Goal: Communication & Community: Ask a question

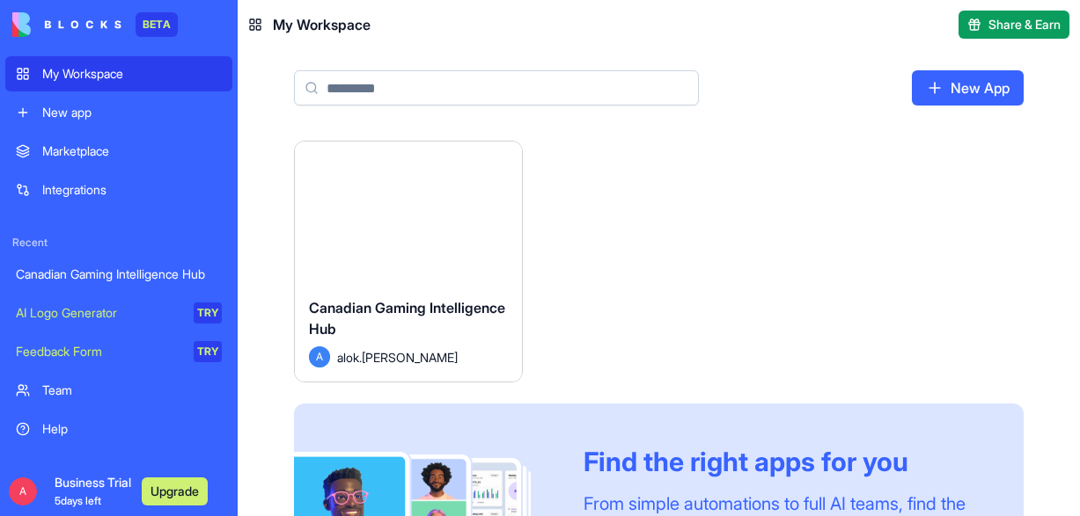
click at [355, 304] on span "Canadian Gaming Intelligence Hub" at bounding box center [407, 318] width 196 height 39
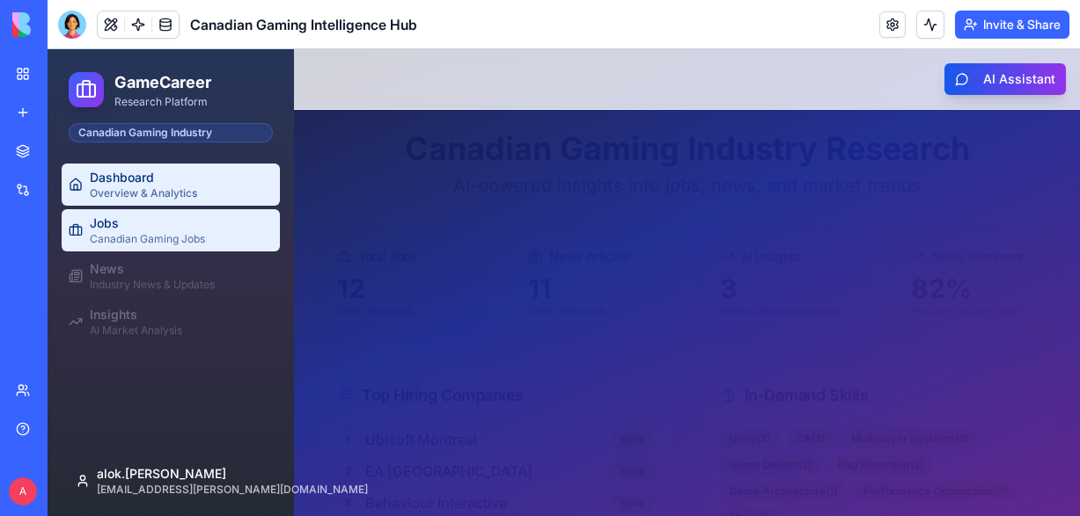
click at [227, 241] on div "Canadian Gaming Jobs" at bounding box center [181, 239] width 183 height 14
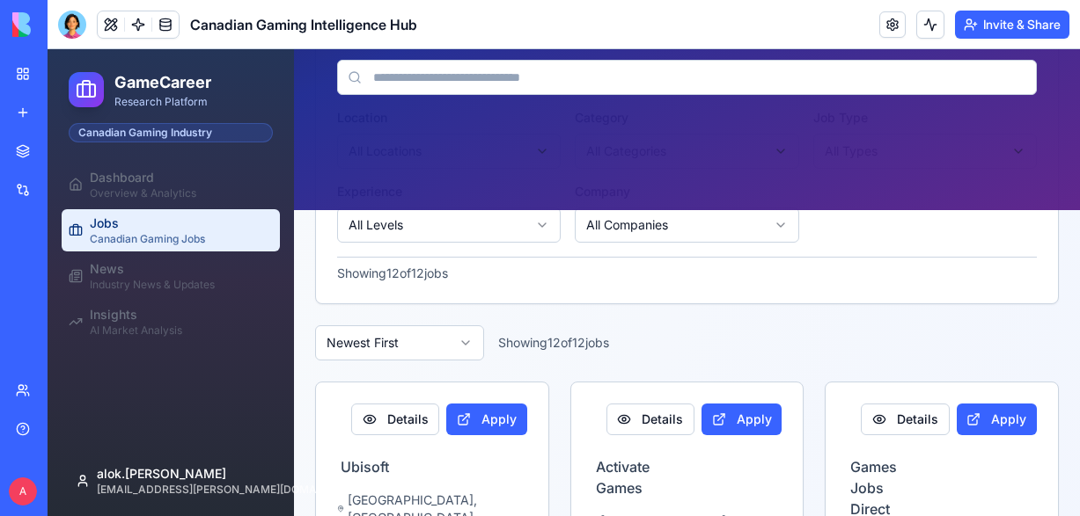
scroll to position [313, 0]
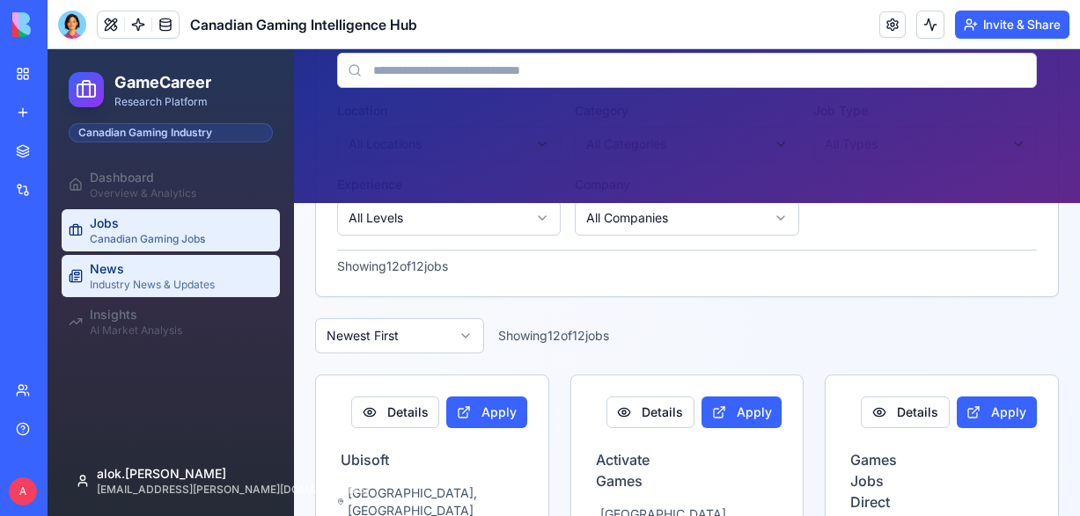
click at [174, 282] on div "Industry News & Updates" at bounding box center [181, 285] width 183 height 14
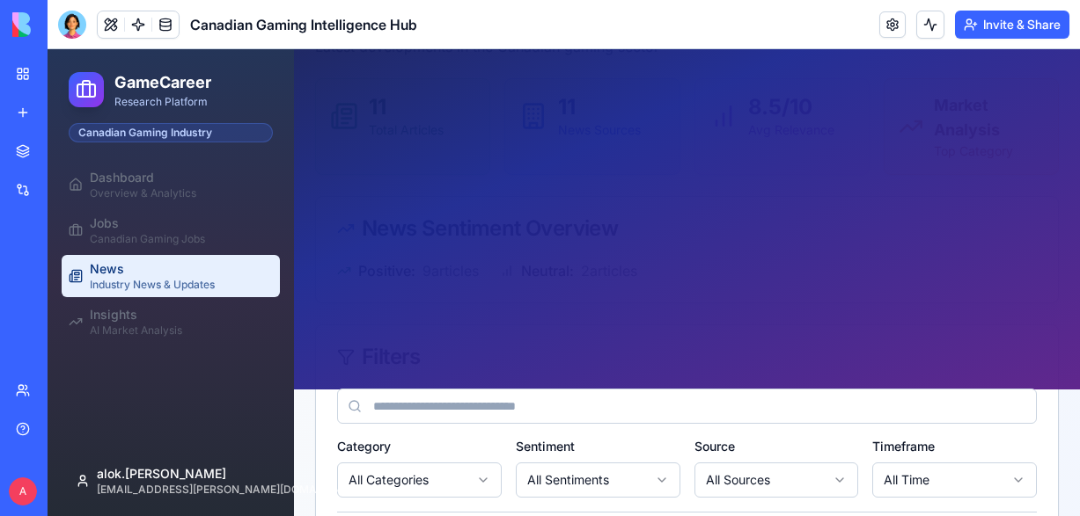
scroll to position [136, 0]
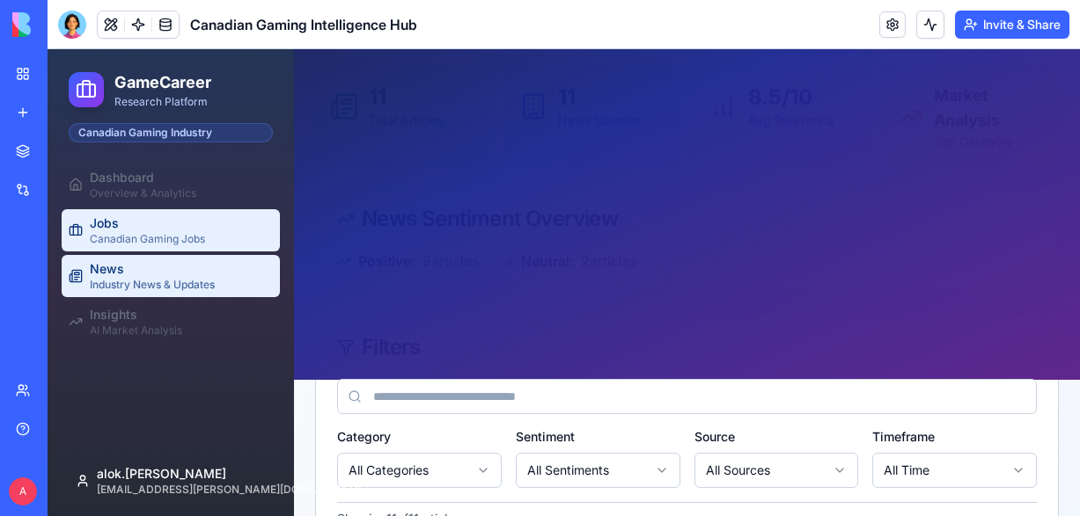
click at [183, 224] on div "Jobs" at bounding box center [181, 224] width 183 height 18
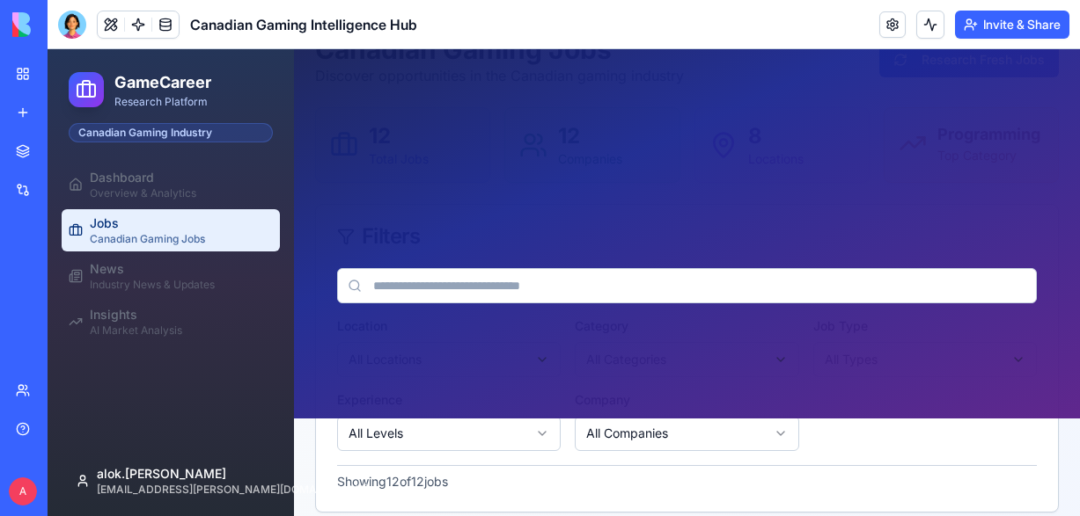
scroll to position [144, 0]
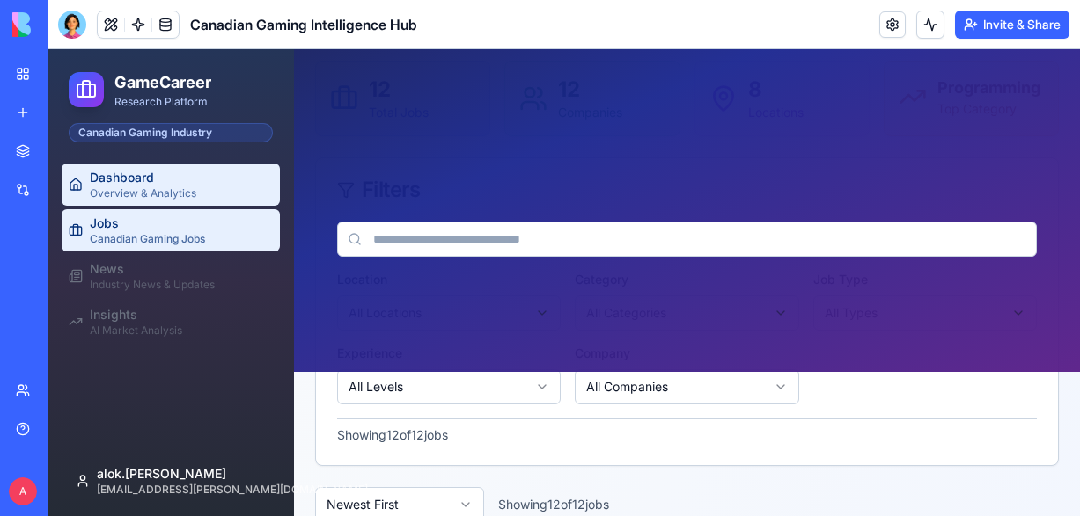
click at [146, 184] on div "Dashboard" at bounding box center [181, 178] width 183 height 18
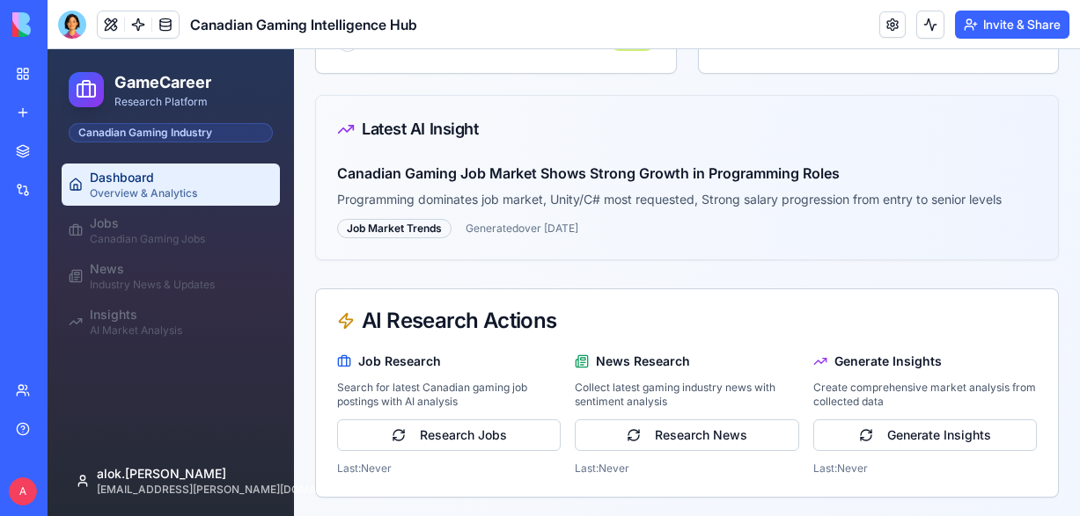
scroll to position [533, 0]
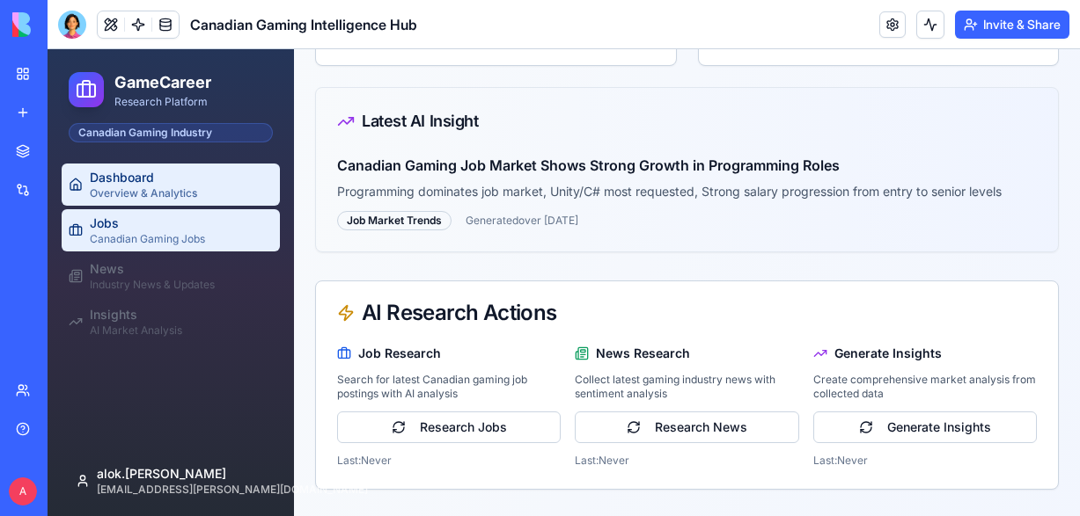
click at [83, 246] on link "Jobs Canadian Gaming Jobs" at bounding box center [171, 230] width 218 height 42
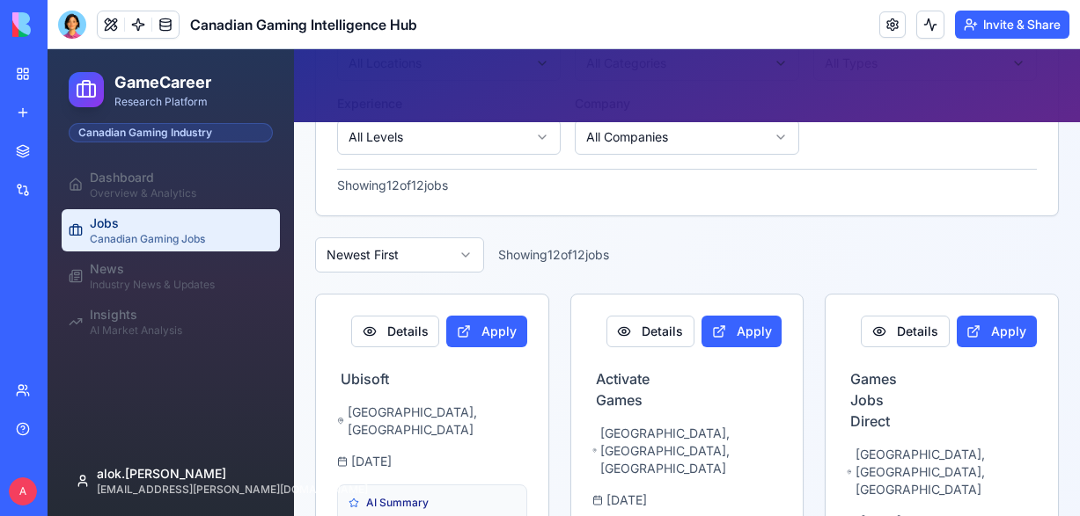
scroll to position [411, 0]
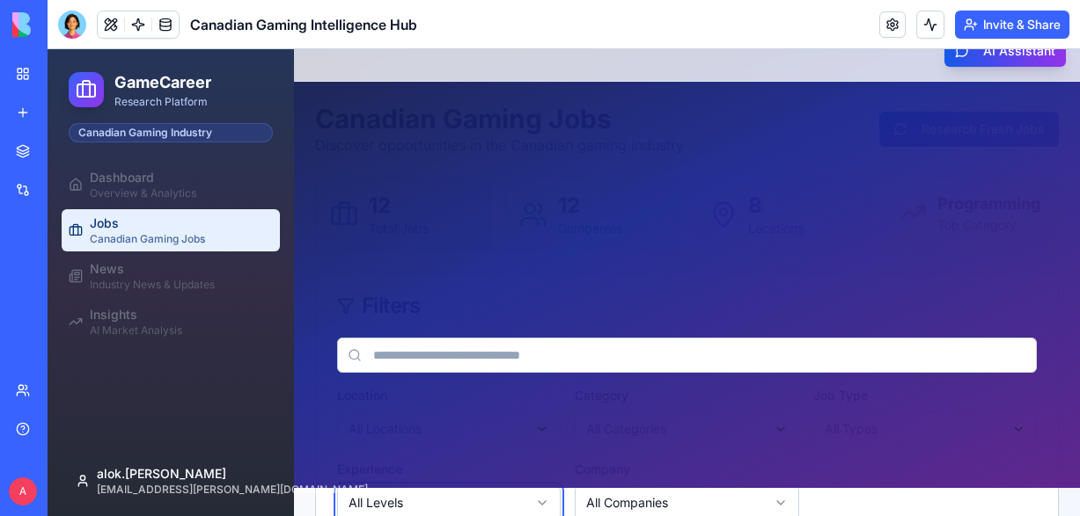
scroll to position [16, 0]
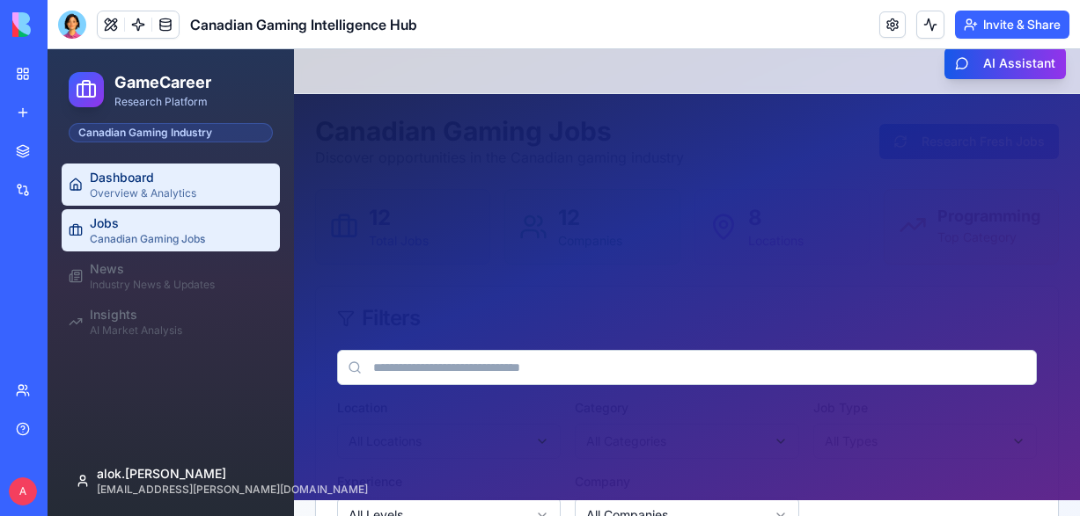
click at [112, 188] on div "Overview & Analytics" at bounding box center [181, 194] width 183 height 14
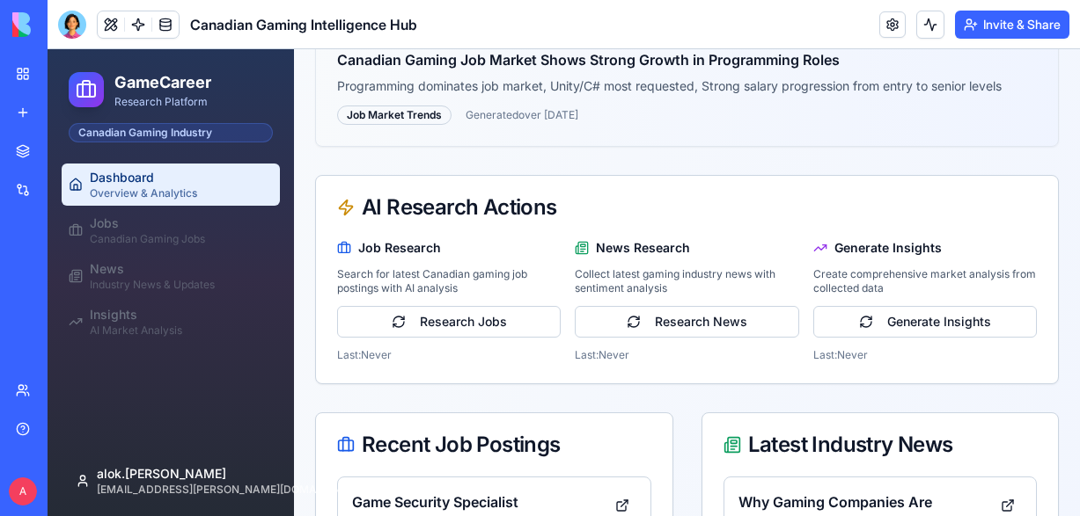
scroll to position [660, 0]
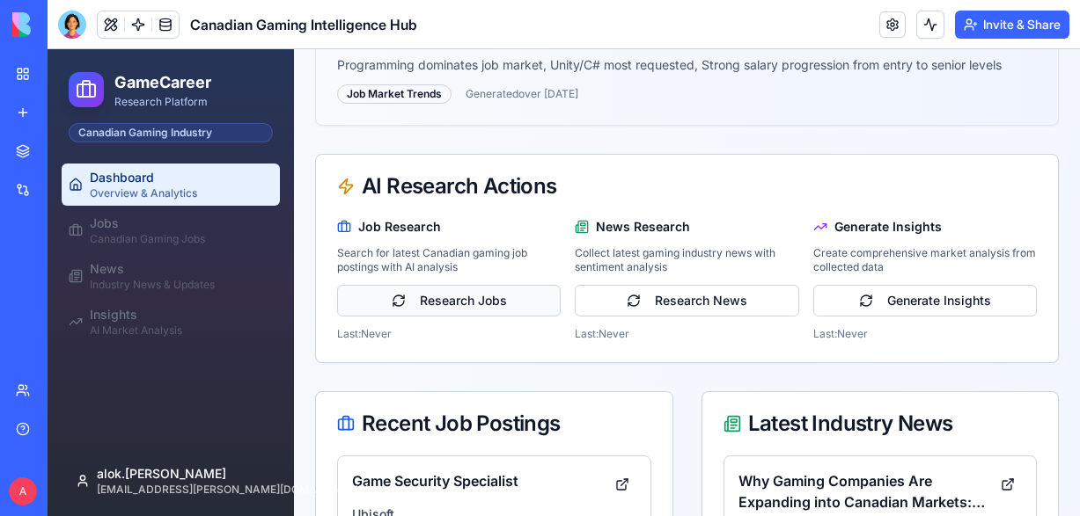
click at [435, 310] on button "Research Jobs" at bounding box center [448, 301] width 223 height 32
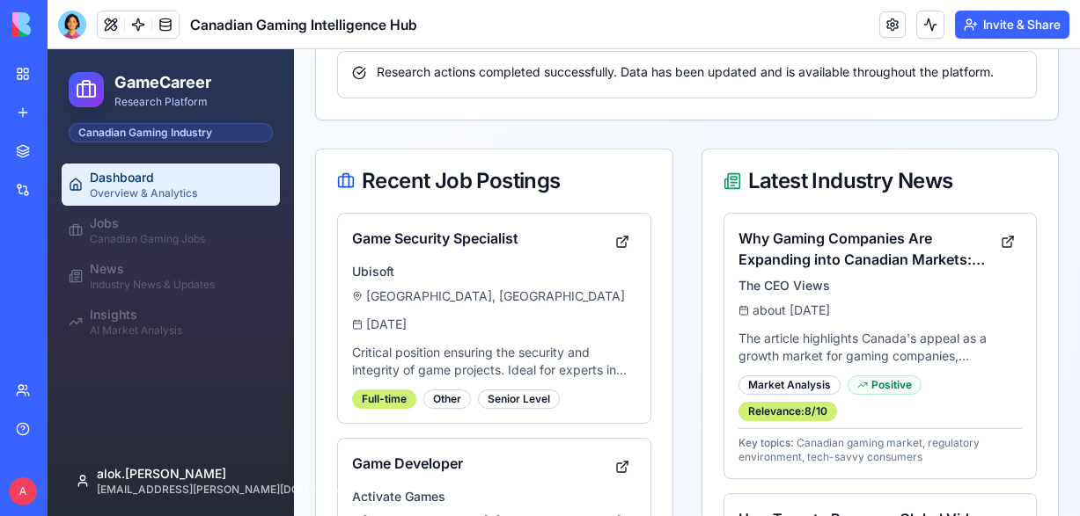
scroll to position [1039, 0]
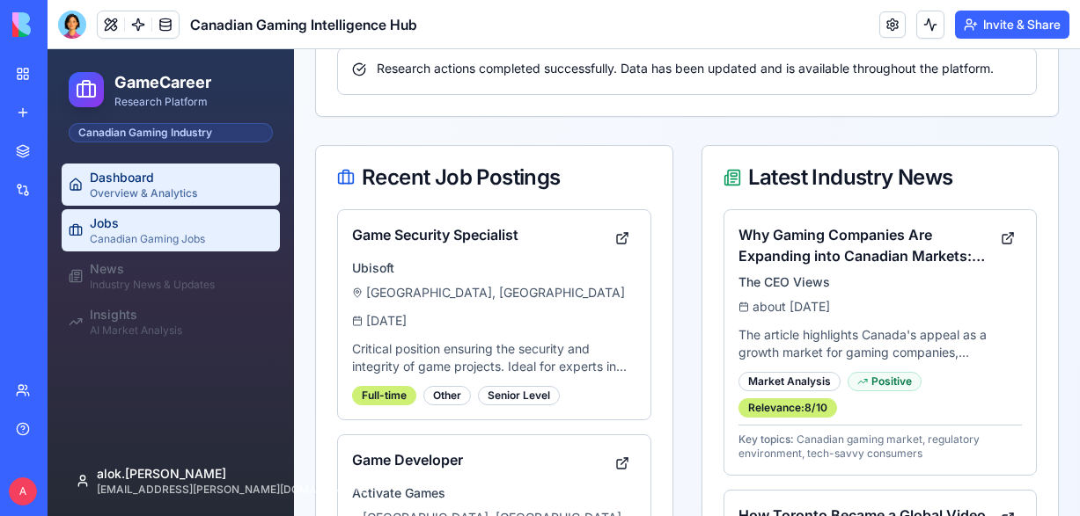
click at [123, 227] on div "Jobs" at bounding box center [181, 224] width 183 height 18
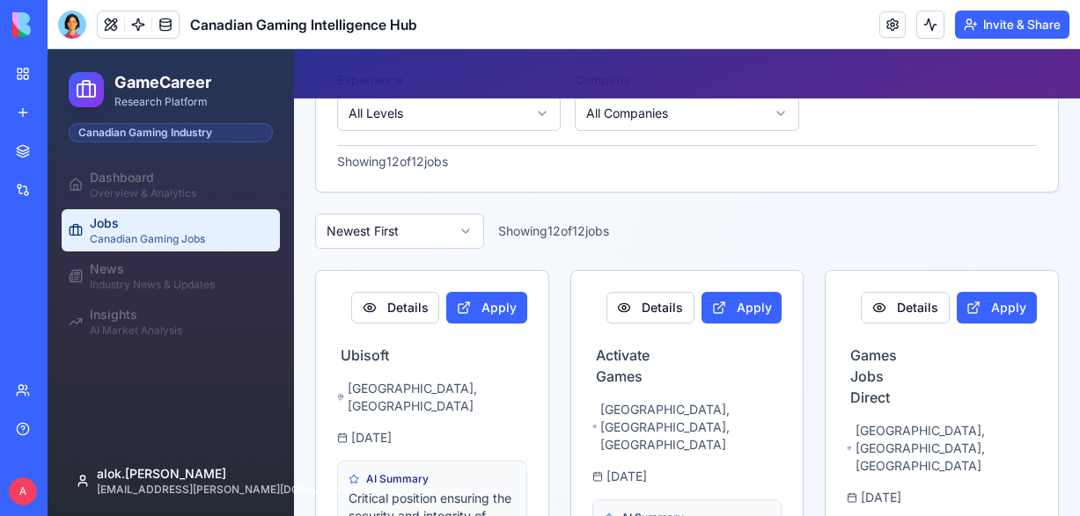
scroll to position [440, 0]
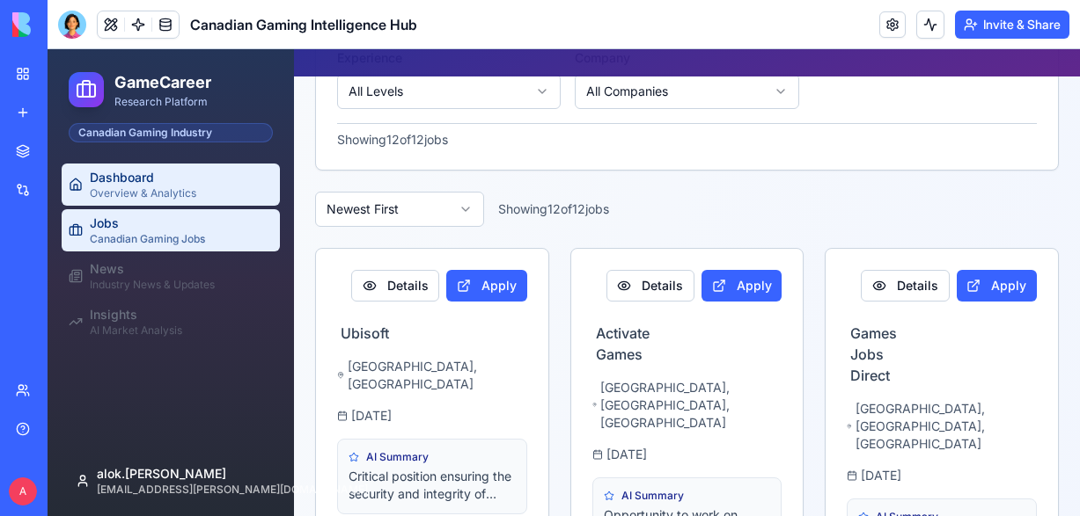
click at [173, 194] on div "Overview & Analytics" at bounding box center [181, 194] width 183 height 14
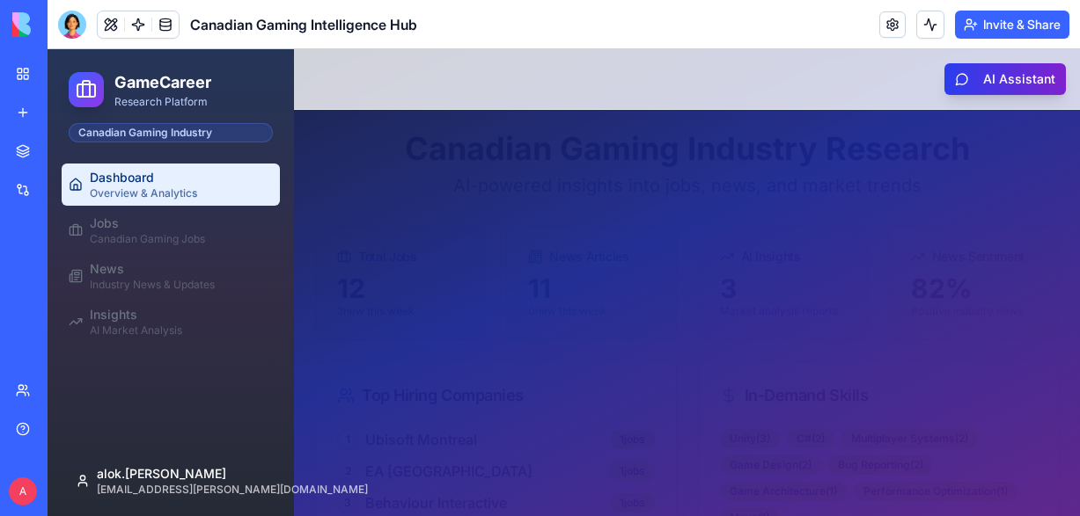
click at [994, 82] on button "AI Assistant" at bounding box center [1004, 79] width 121 height 32
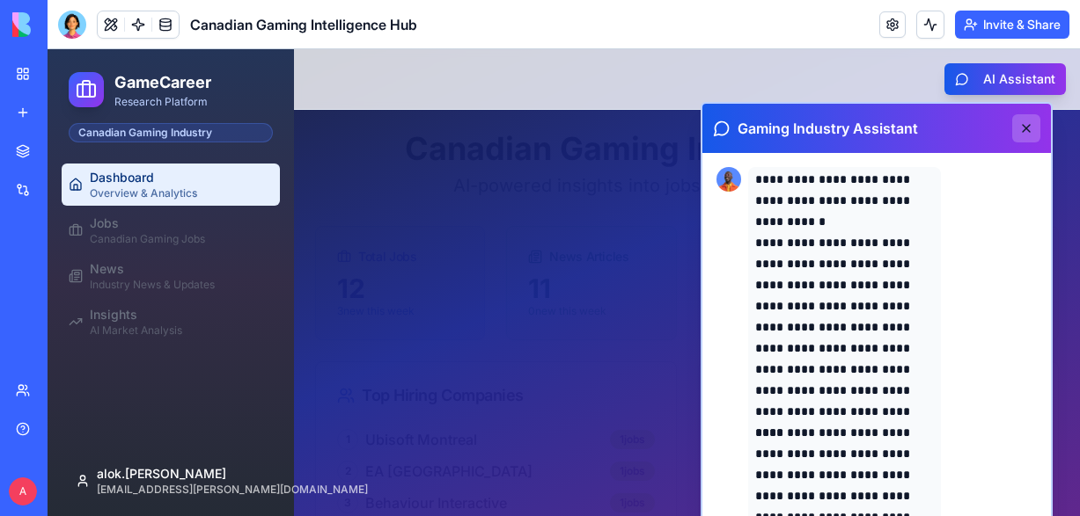
click at [1030, 125] on button at bounding box center [1026, 128] width 28 height 28
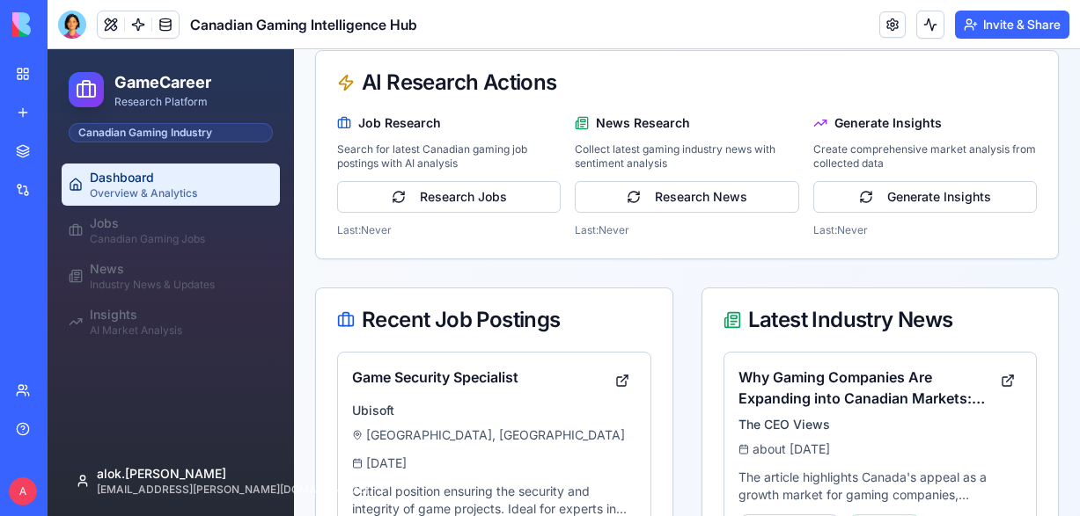
scroll to position [761, 0]
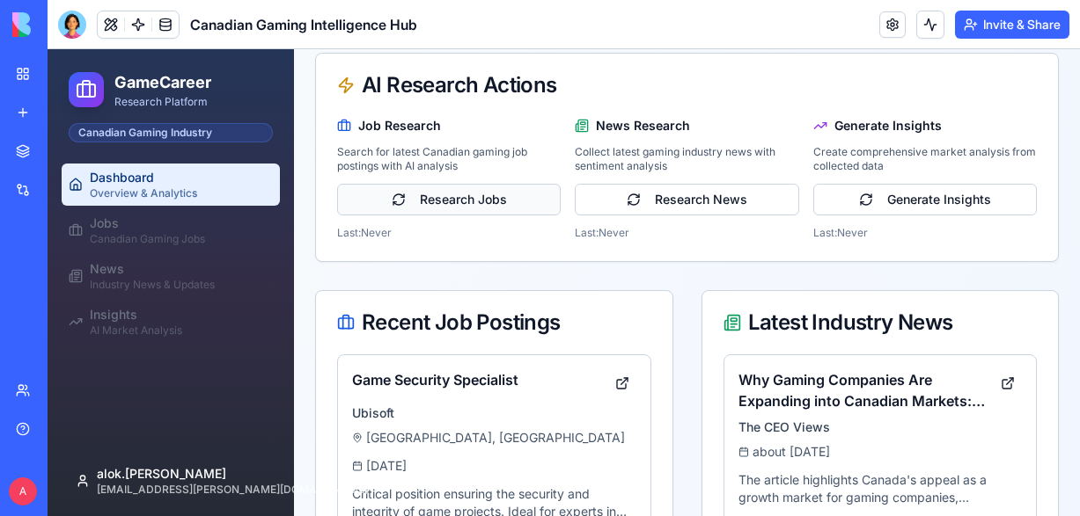
click at [466, 205] on button "Research Jobs" at bounding box center [448, 200] width 223 height 32
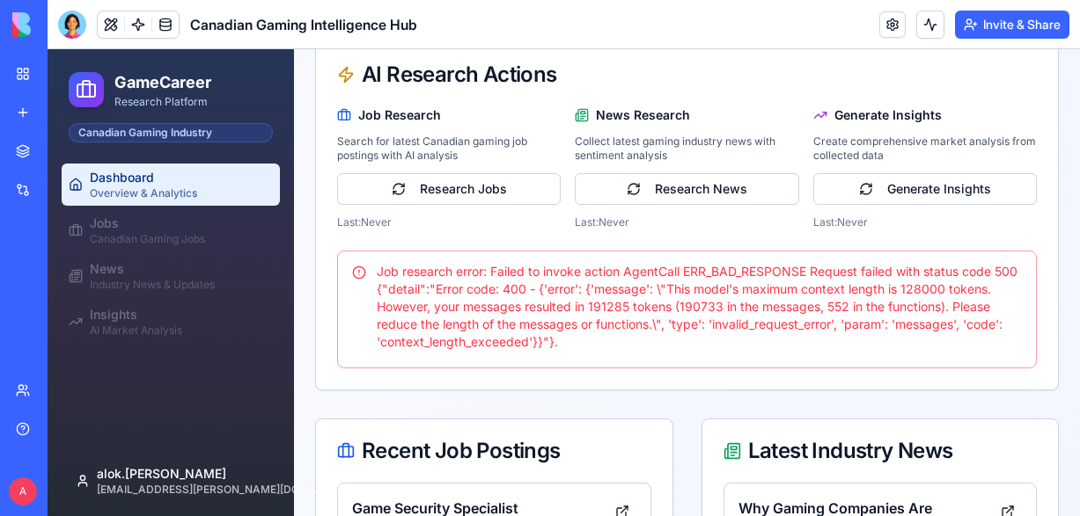
scroll to position [777, 0]
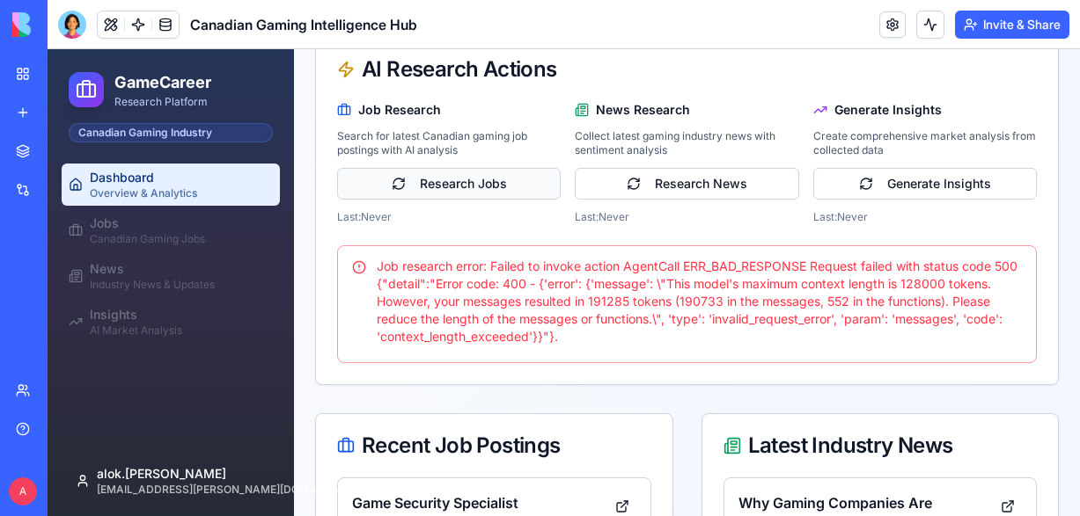
click at [486, 194] on button "Research Jobs" at bounding box center [448, 184] width 223 height 32
click at [648, 192] on button "Research News" at bounding box center [686, 184] width 223 height 32
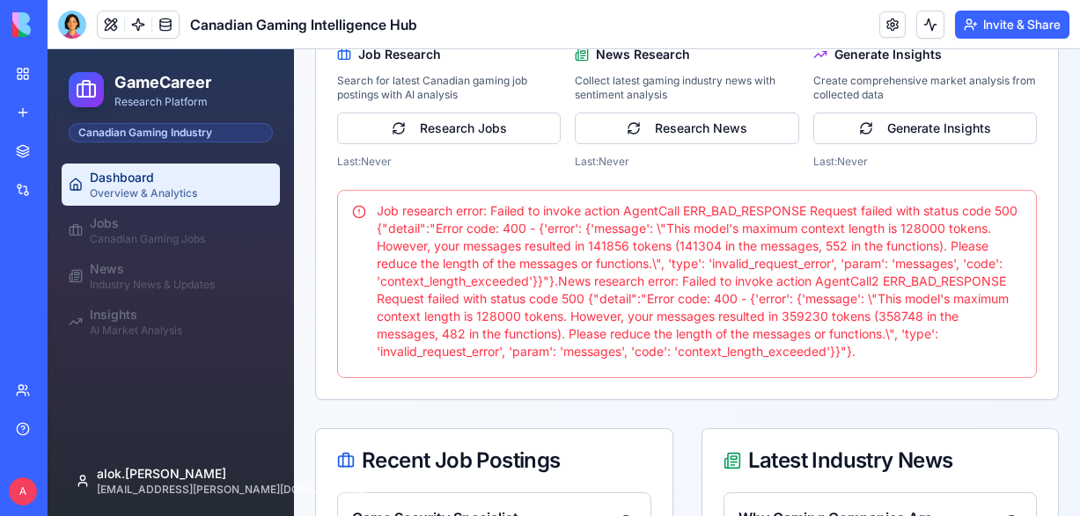
scroll to position [840, 0]
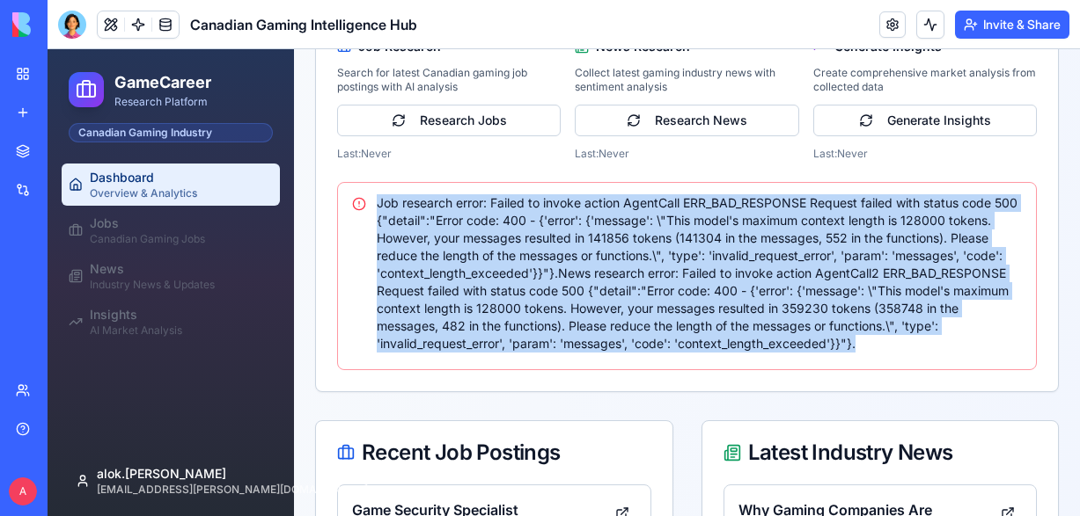
drag, startPoint x: 981, startPoint y: 348, endPoint x: 368, endPoint y: 204, distance: 629.8
click at [365, 203] on div "Job research error: Failed to invoke action AgentCall ERR_BAD_RESPONSE Request …" at bounding box center [687, 273] width 670 height 158
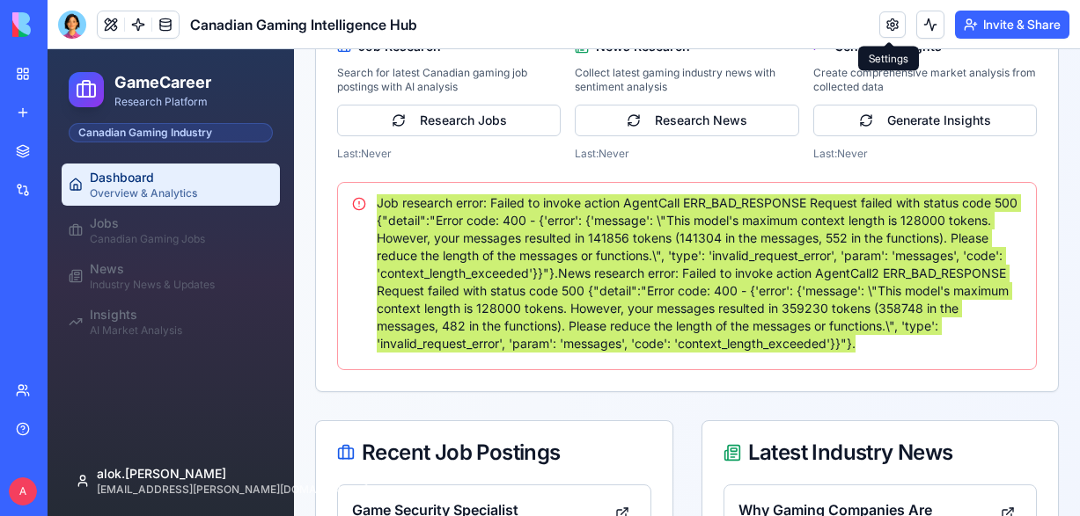
click at [886, 30] on link at bounding box center [892, 24] width 26 height 26
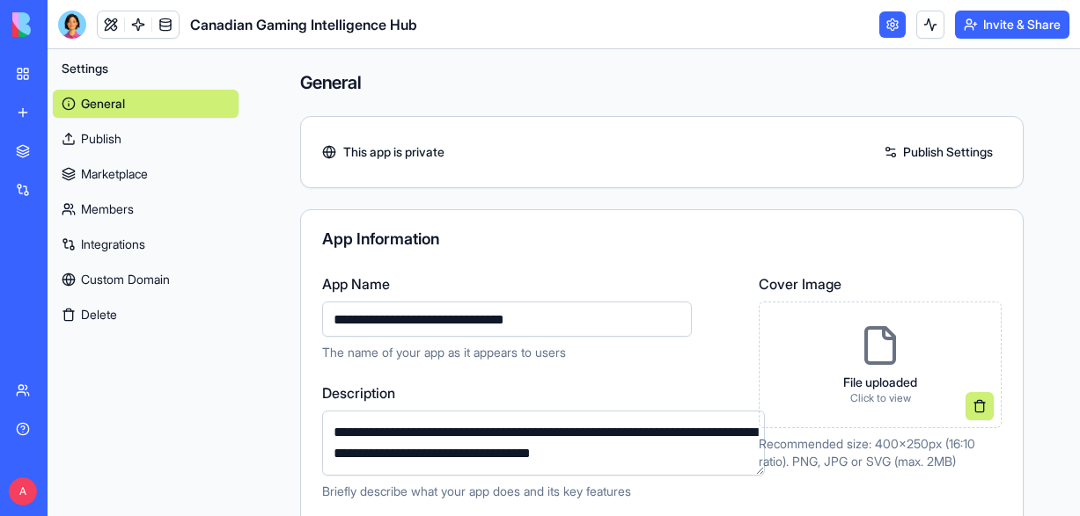
click at [897, 19] on link at bounding box center [892, 24] width 26 height 26
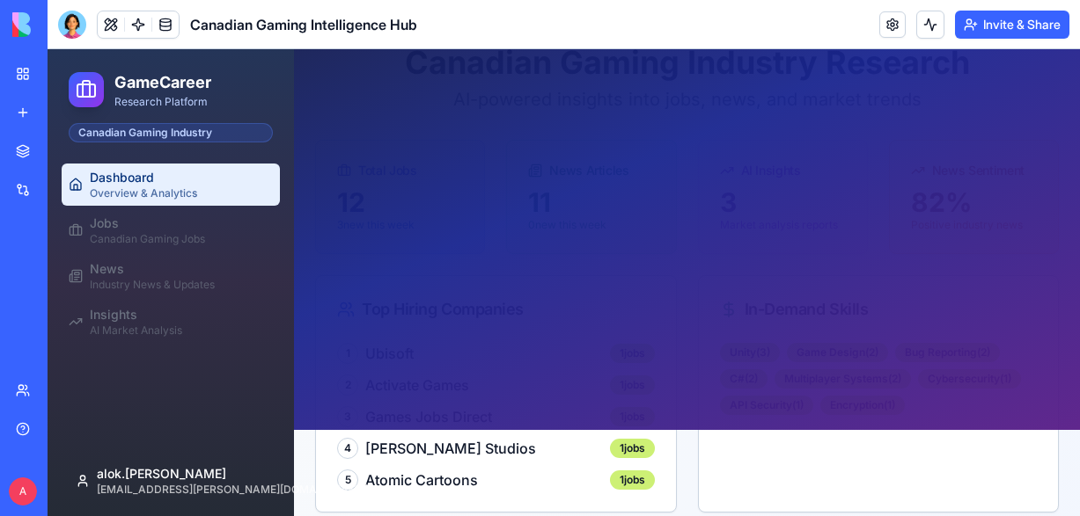
scroll to position [84, 0]
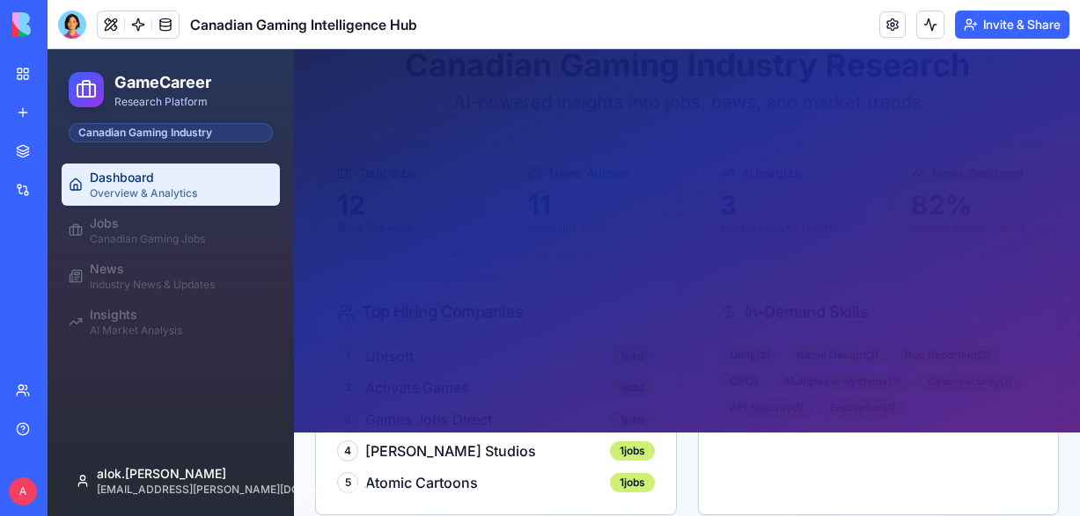
click at [18, 26] on img at bounding box center [66, 24] width 109 height 25
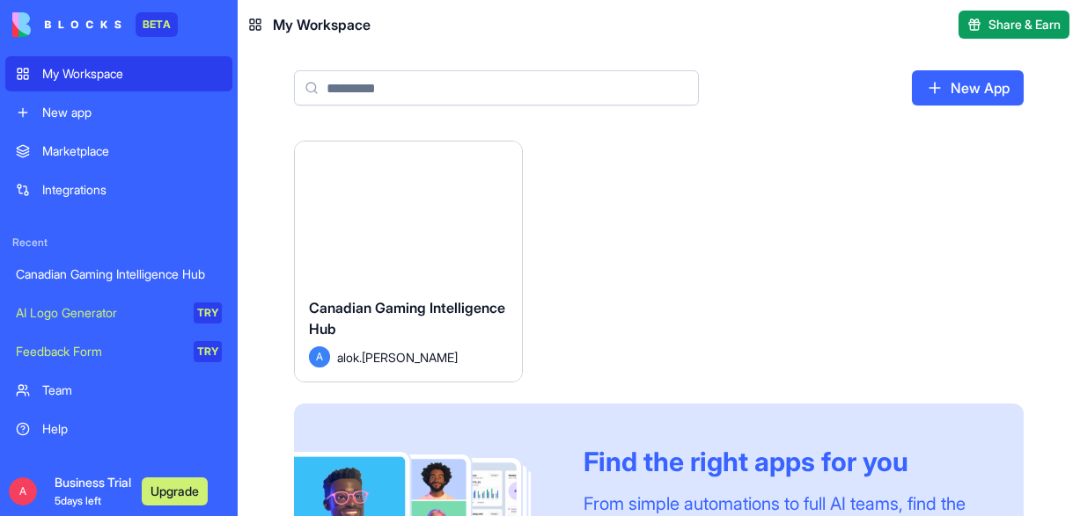
click at [82, 489] on span "Business Trial 5 days left" at bounding box center [93, 491] width 77 height 35
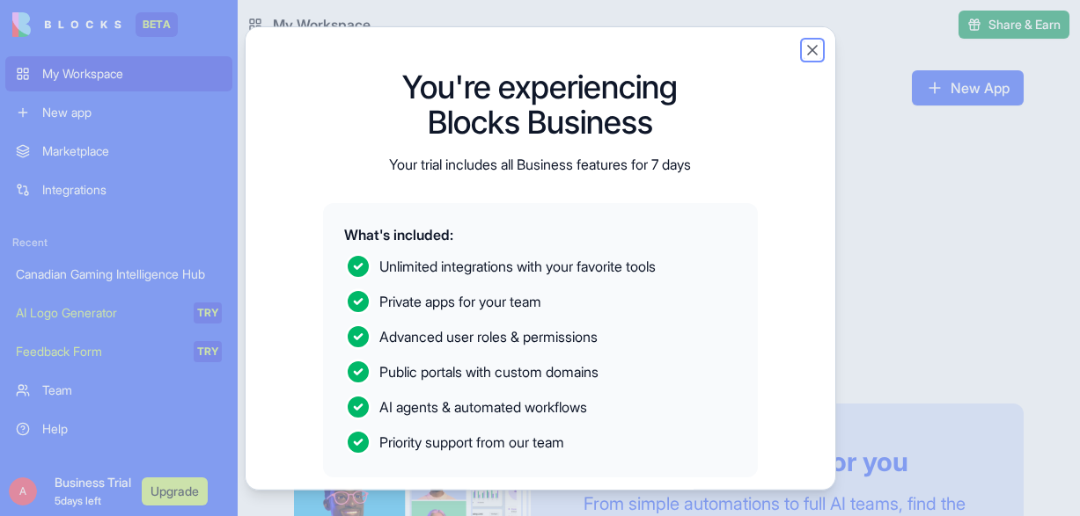
click at [813, 54] on button "Close" at bounding box center [812, 49] width 18 height 18
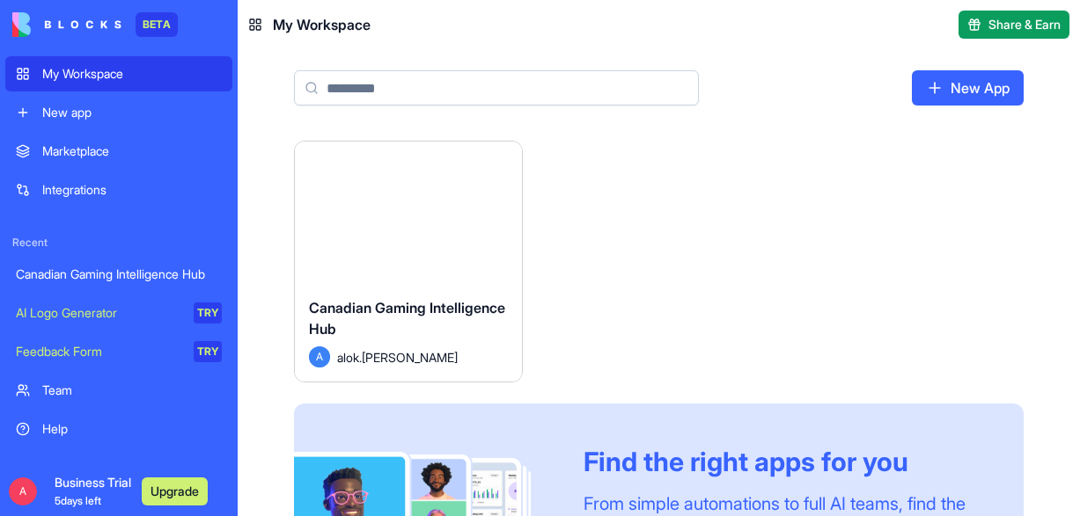
click at [172, 485] on button "Upgrade" at bounding box center [175, 492] width 66 height 28
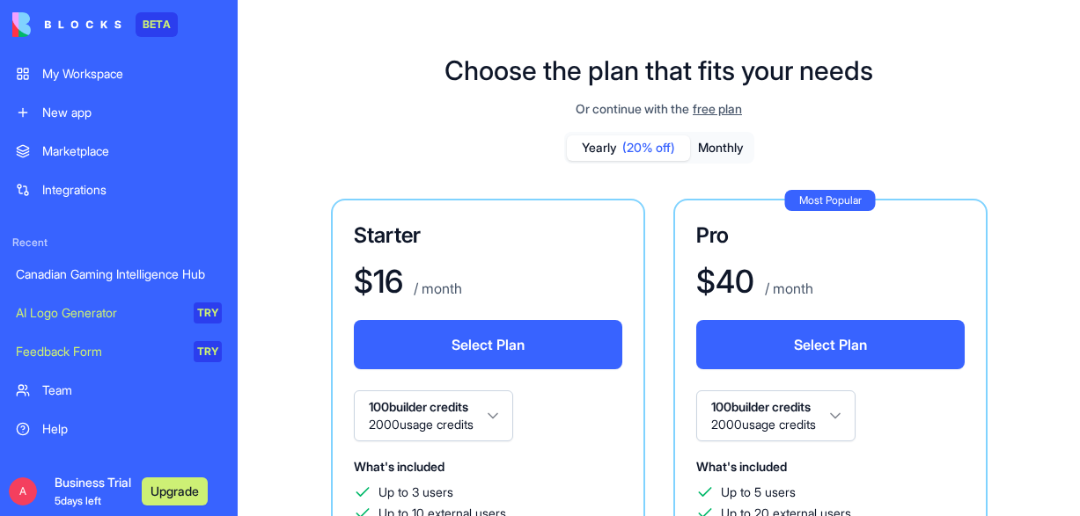
click at [724, 147] on button "Monthly" at bounding box center [721, 148] width 62 height 26
click at [62, 486] on span "Business Trial 5 days left" at bounding box center [93, 491] width 77 height 35
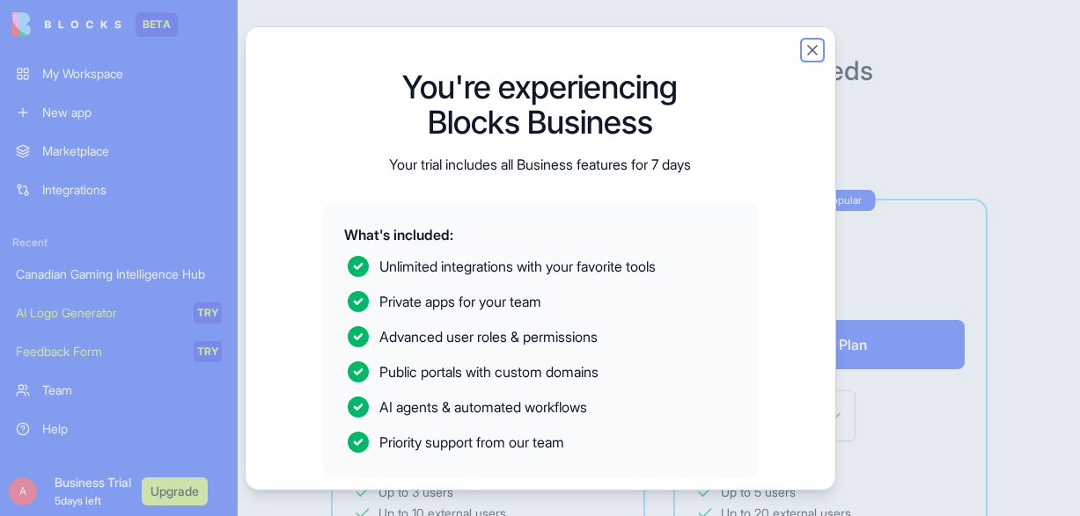
click at [812, 50] on button "Close" at bounding box center [812, 49] width 18 height 18
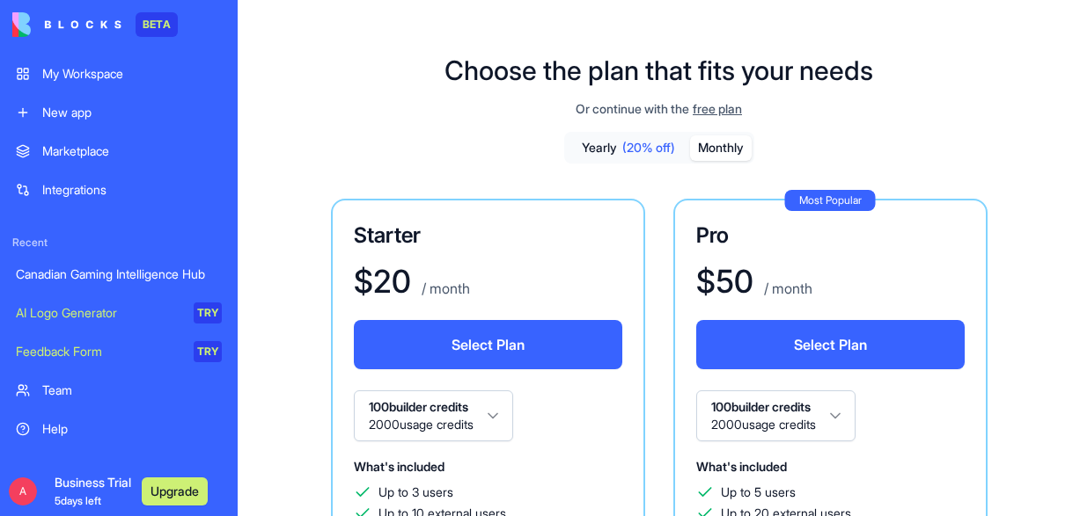
click at [76, 275] on div "Canadian Gaming Intelligence Hub" at bounding box center [119, 275] width 206 height 18
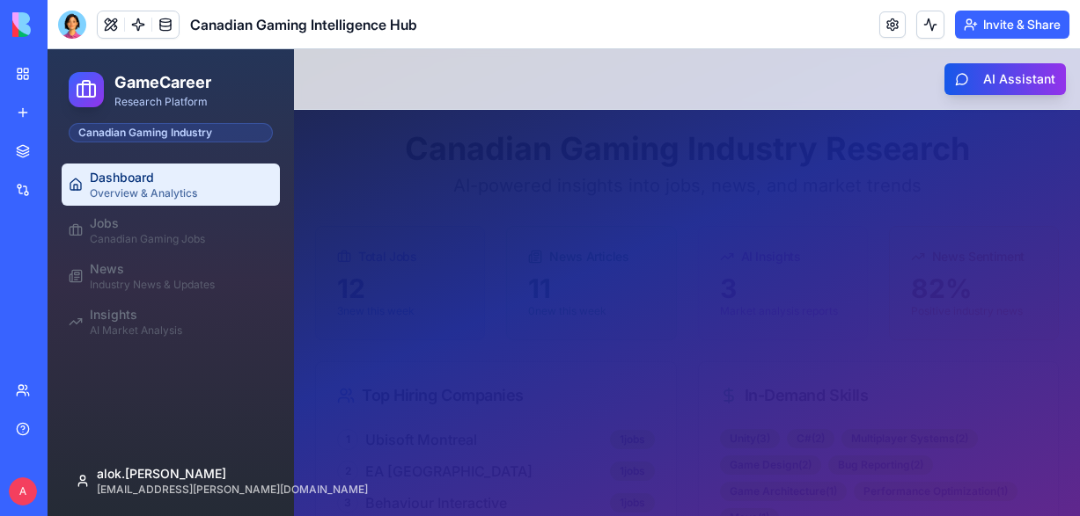
click at [18, 431] on link "Help" at bounding box center [40, 429] width 70 height 35
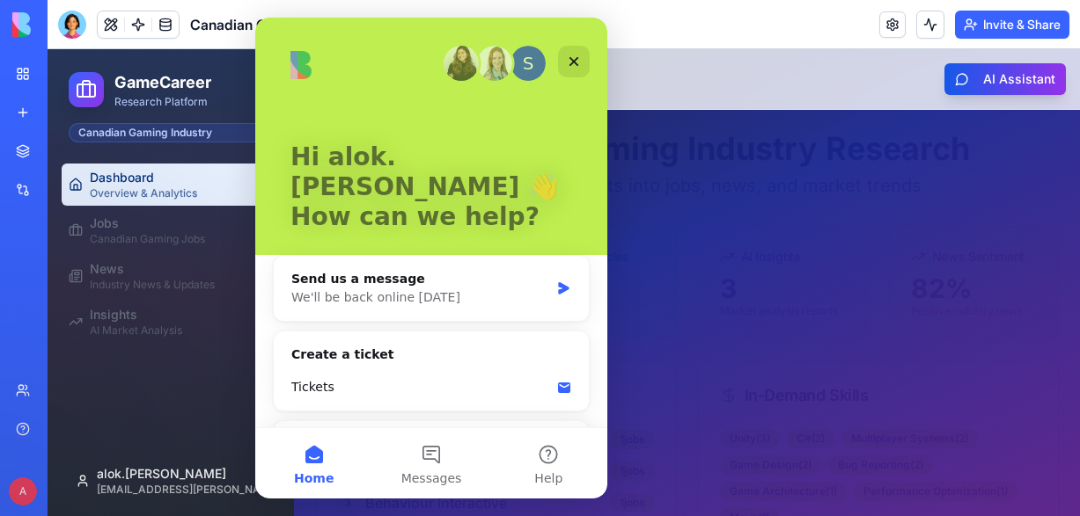
scroll to position [62, 0]
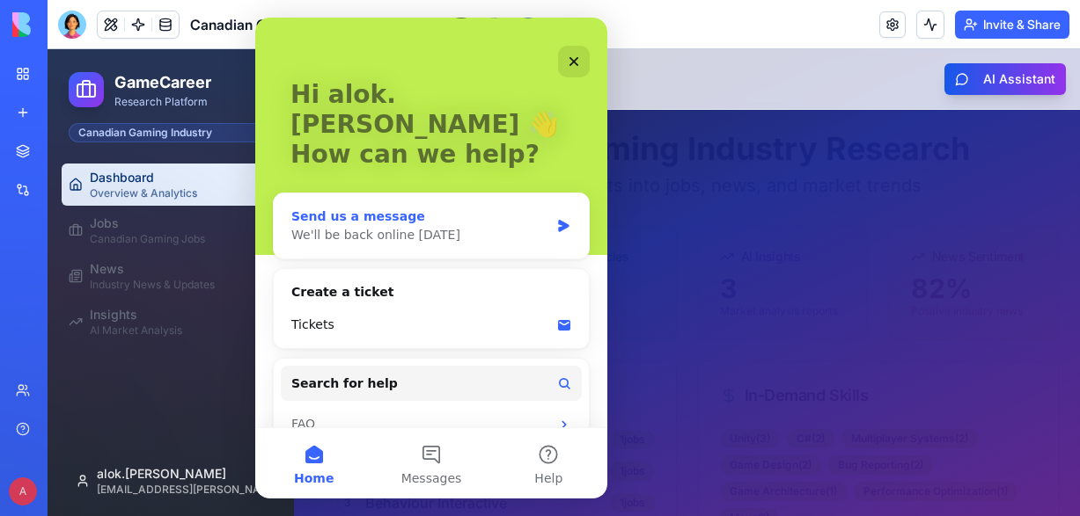
click at [341, 215] on div "Send us a message We'll be back online [DATE]" at bounding box center [431, 226] width 315 height 65
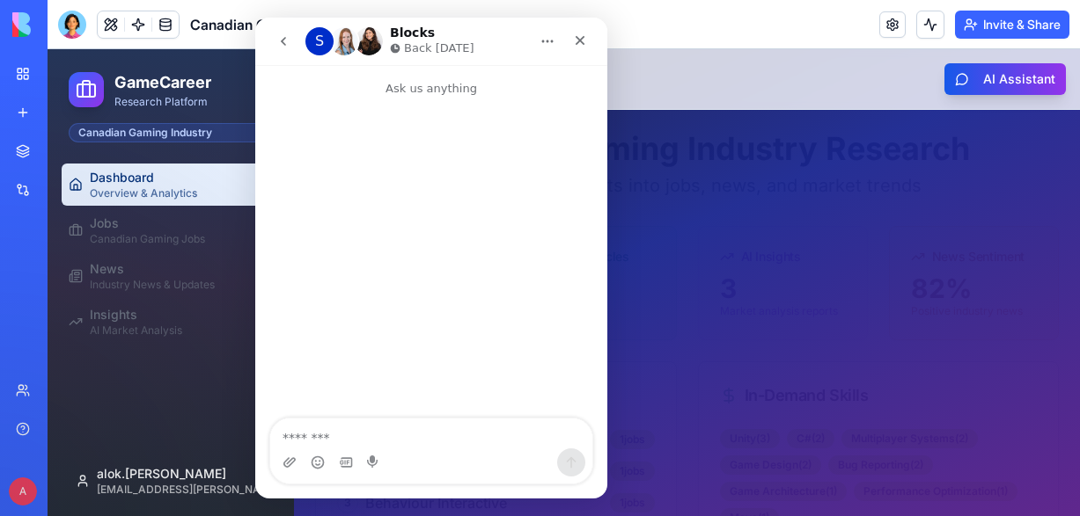
type textarea "**********"
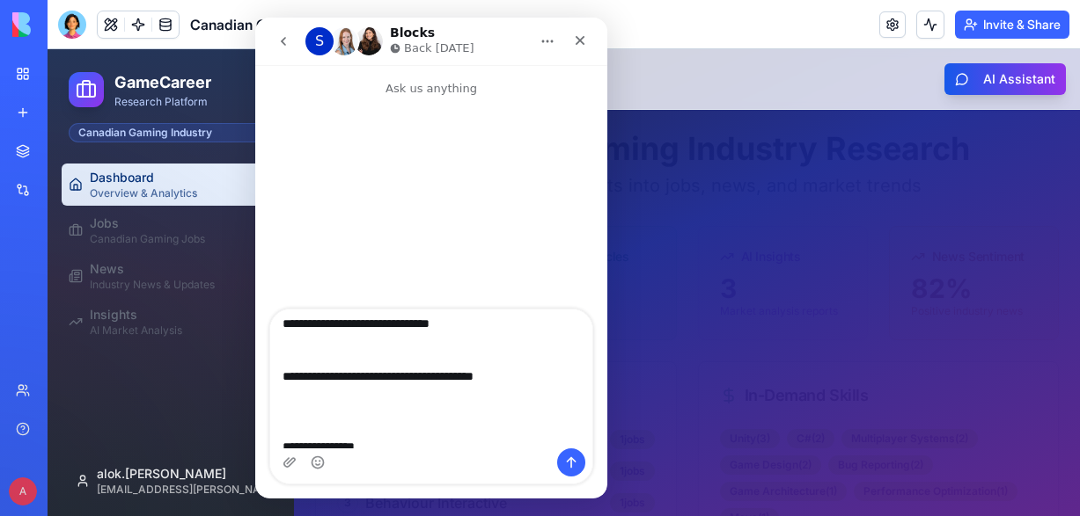
scroll to position [0, 0]
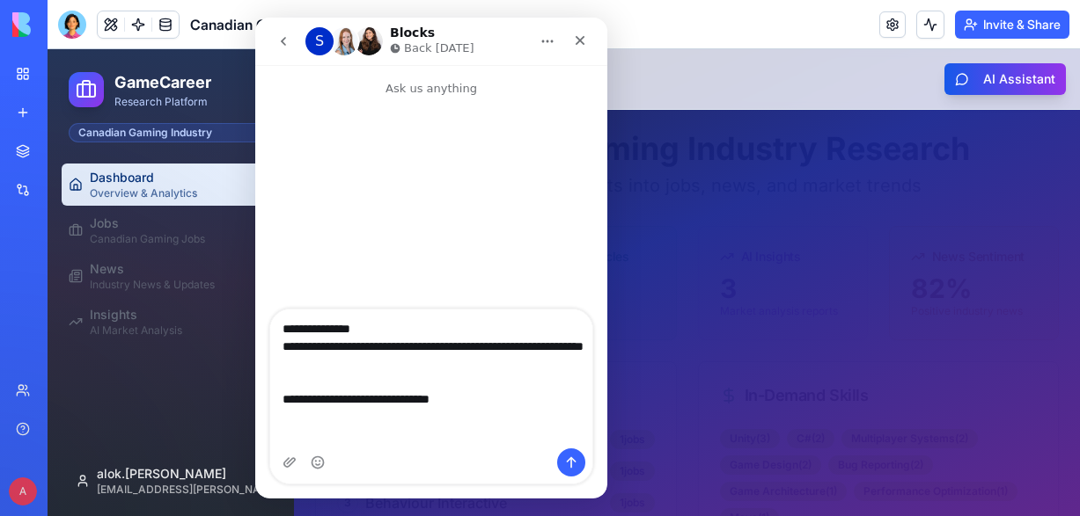
drag, startPoint x: 355, startPoint y: 440, endPoint x: 498, endPoint y: 280, distance: 215.0
click at [255, 263] on html "S Blocks Back [DATE] Ask us anything Any questions ? The following people can a…" at bounding box center [431, 258] width 352 height 481
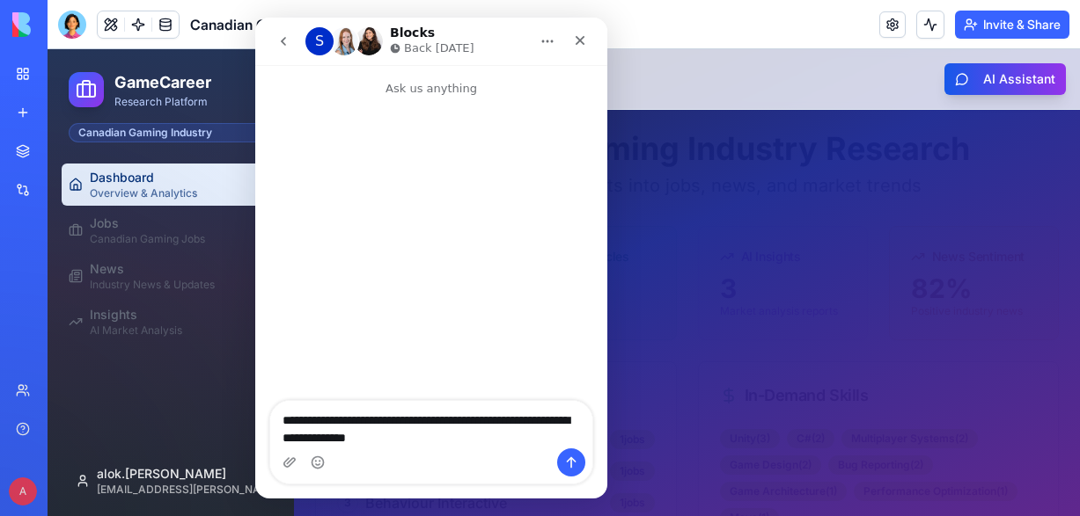
click at [499, 421] on textarea "**********" at bounding box center [431, 425] width 322 height 48
click at [514, 443] on textarea "**********" at bounding box center [431, 425] width 322 height 48
type textarea "**********"
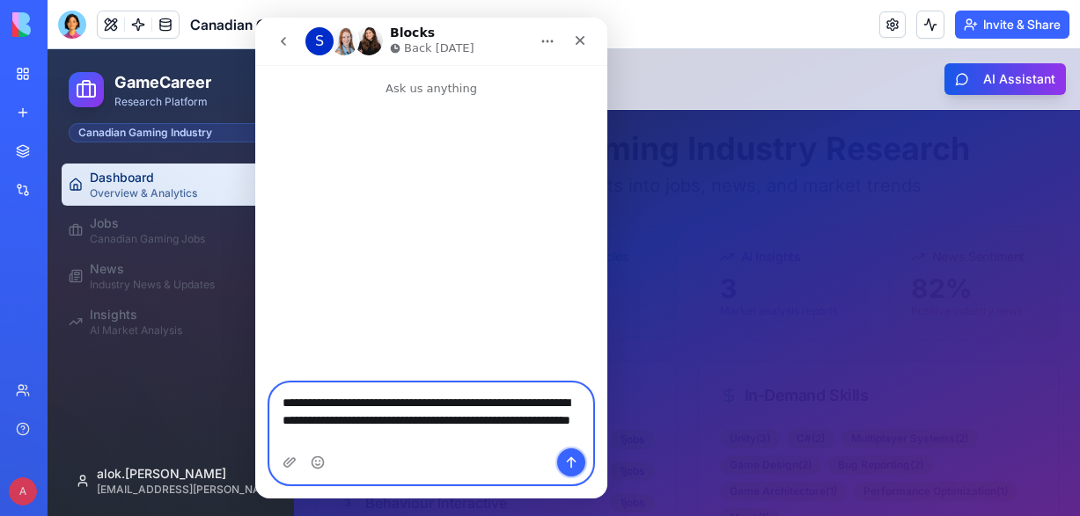
click at [572, 463] on icon "Send a message…" at bounding box center [571, 463] width 14 height 14
